Goal: Register for event/course

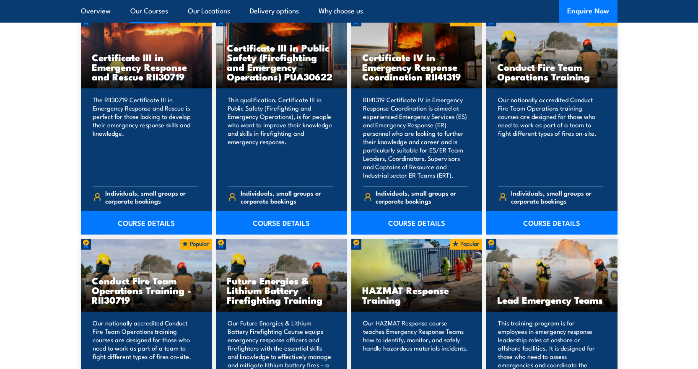
scroll to position [712, 0]
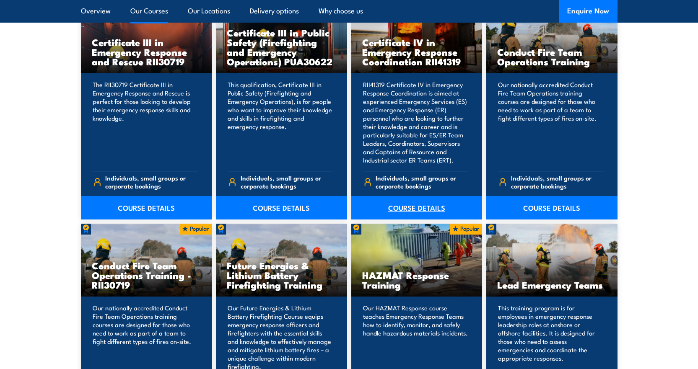
click at [425, 214] on link "COURSE DETAILS" at bounding box center [416, 207] width 131 height 23
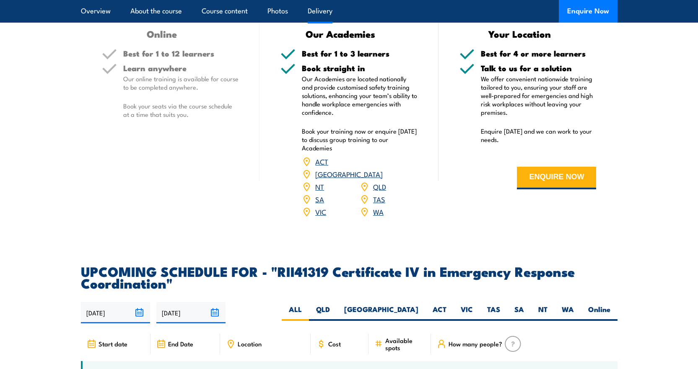
scroll to position [2179, 0]
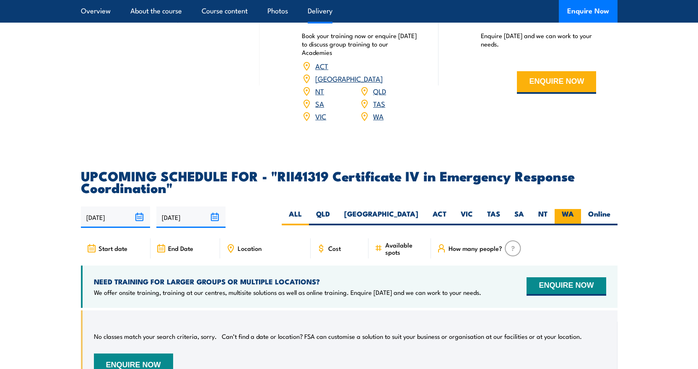
drag, startPoint x: 570, startPoint y: 232, endPoint x: 576, endPoint y: 232, distance: 5.9
click at [570, 225] on label "WA" at bounding box center [567, 217] width 26 height 16
click at [574, 215] on input "WA" at bounding box center [576, 211] width 5 height 5
radio input "true"
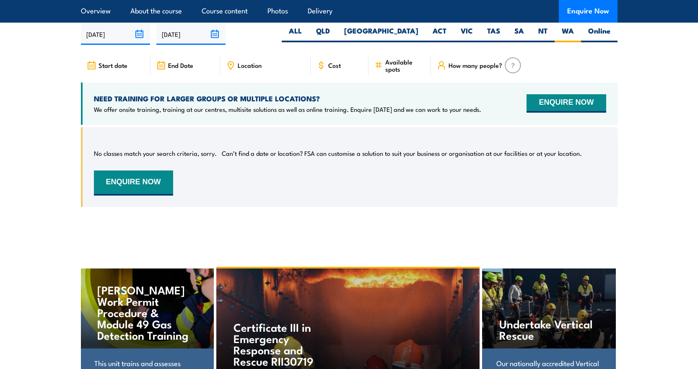
scroll to position [2366, 0]
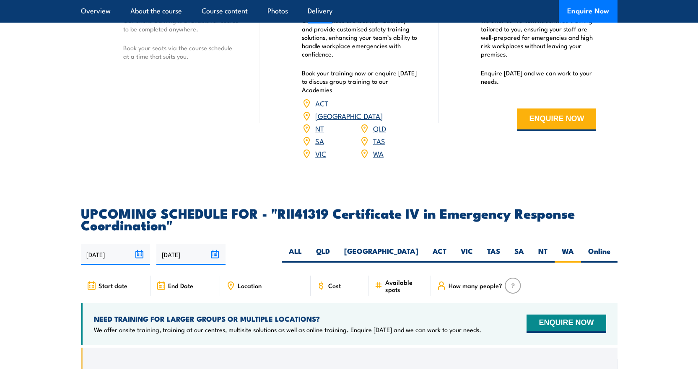
scroll to position [2179, 0]
